Goal: Task Accomplishment & Management: Manage account settings

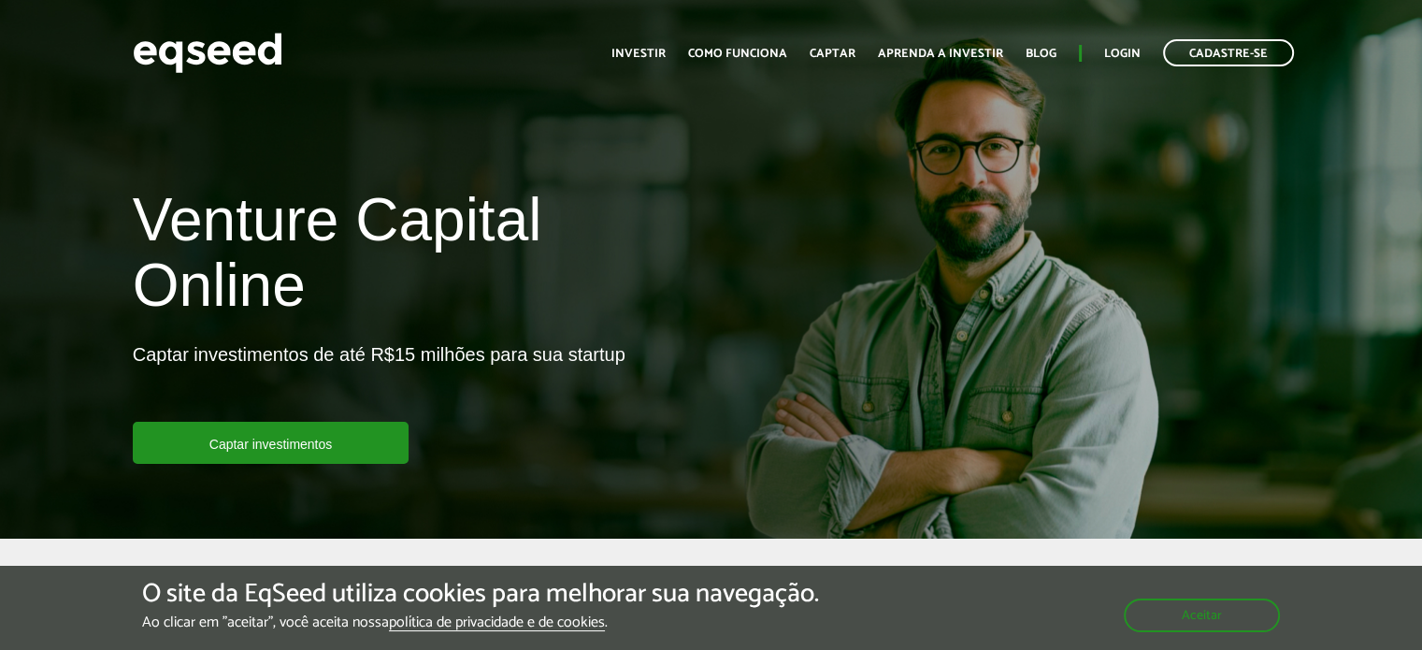
drag, startPoint x: 1433, startPoint y: 56, endPoint x: 1433, endPoint y: 33, distance: 23.4
click at [1421, 33] on html "Cadastre-se Toggle navigation Toggle navigation Início Investir Captar" at bounding box center [711, 325] width 1422 height 650
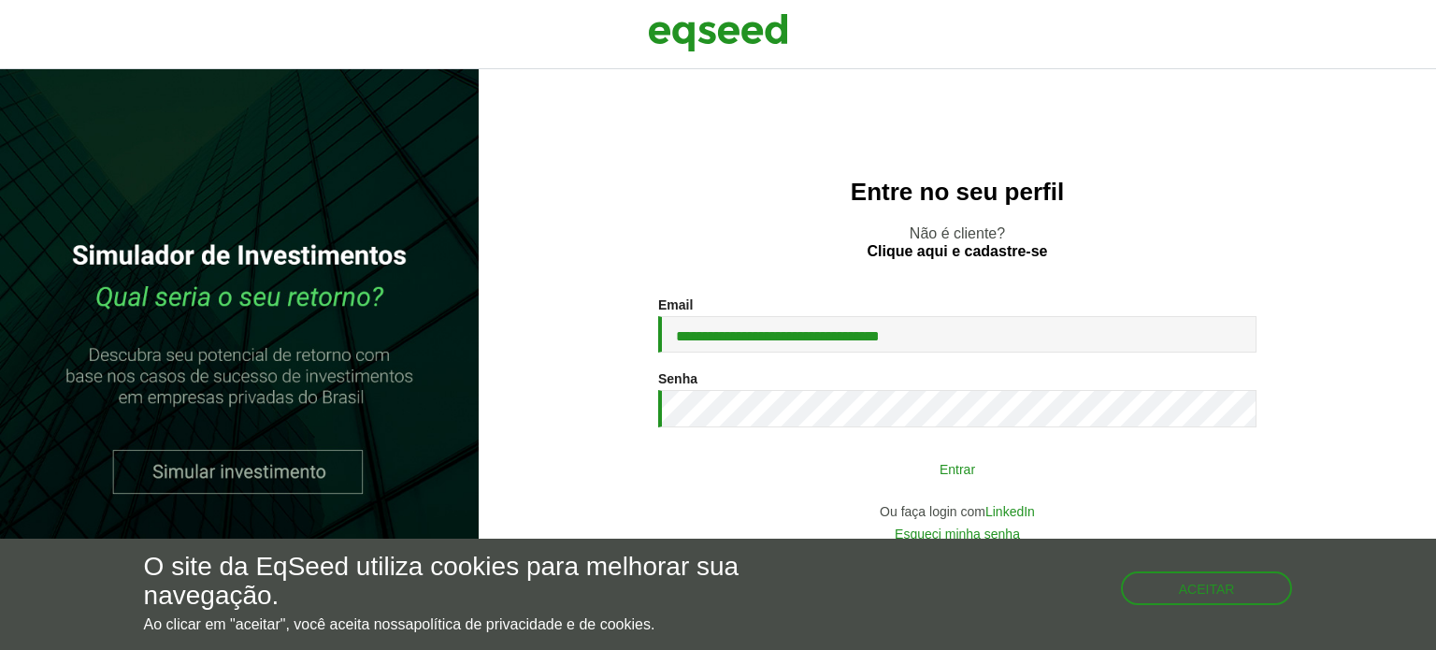
click at [984, 463] on button "Entrar" at bounding box center [957, 469] width 486 height 36
